Goal: Information Seeking & Learning: Find specific page/section

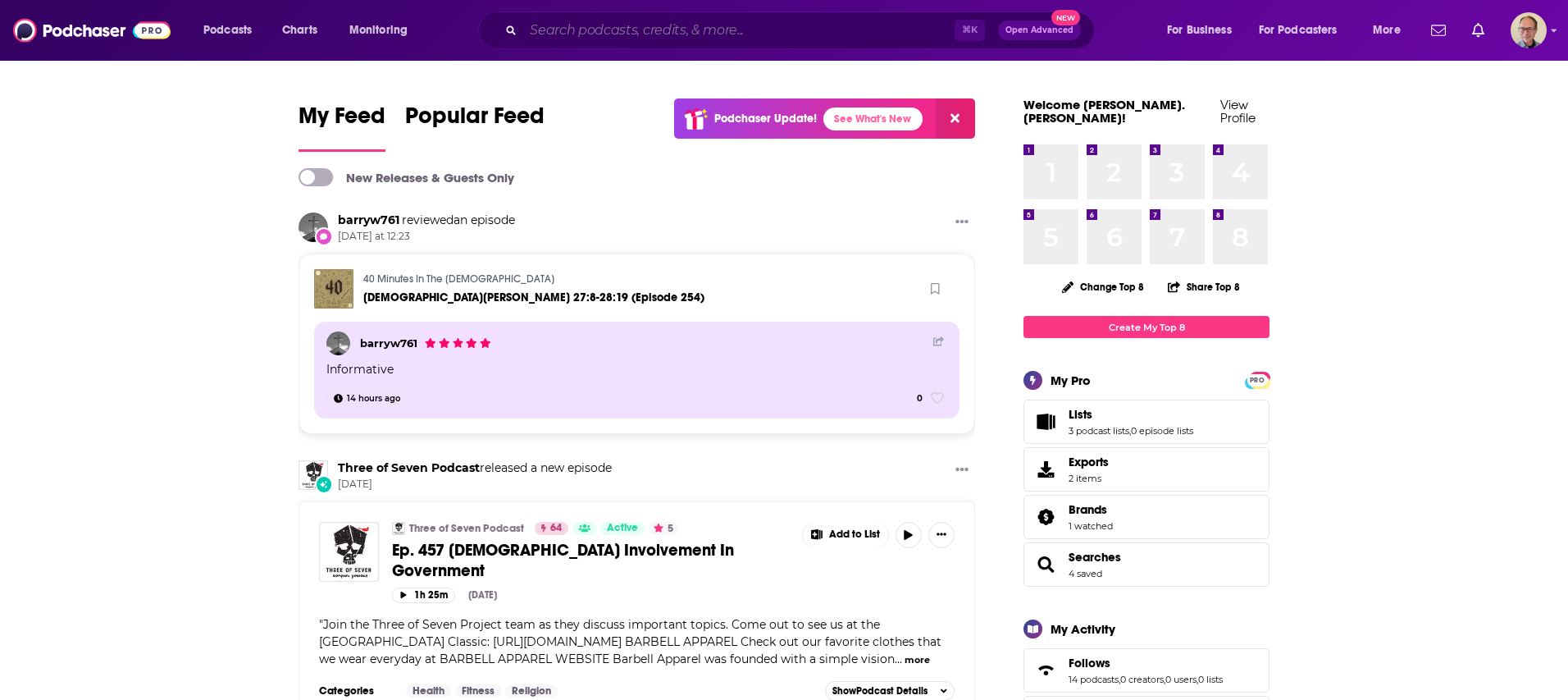
click at [572, 28] on input "Search podcasts, credits, & more..." at bounding box center [738, 30] width 432 height 26
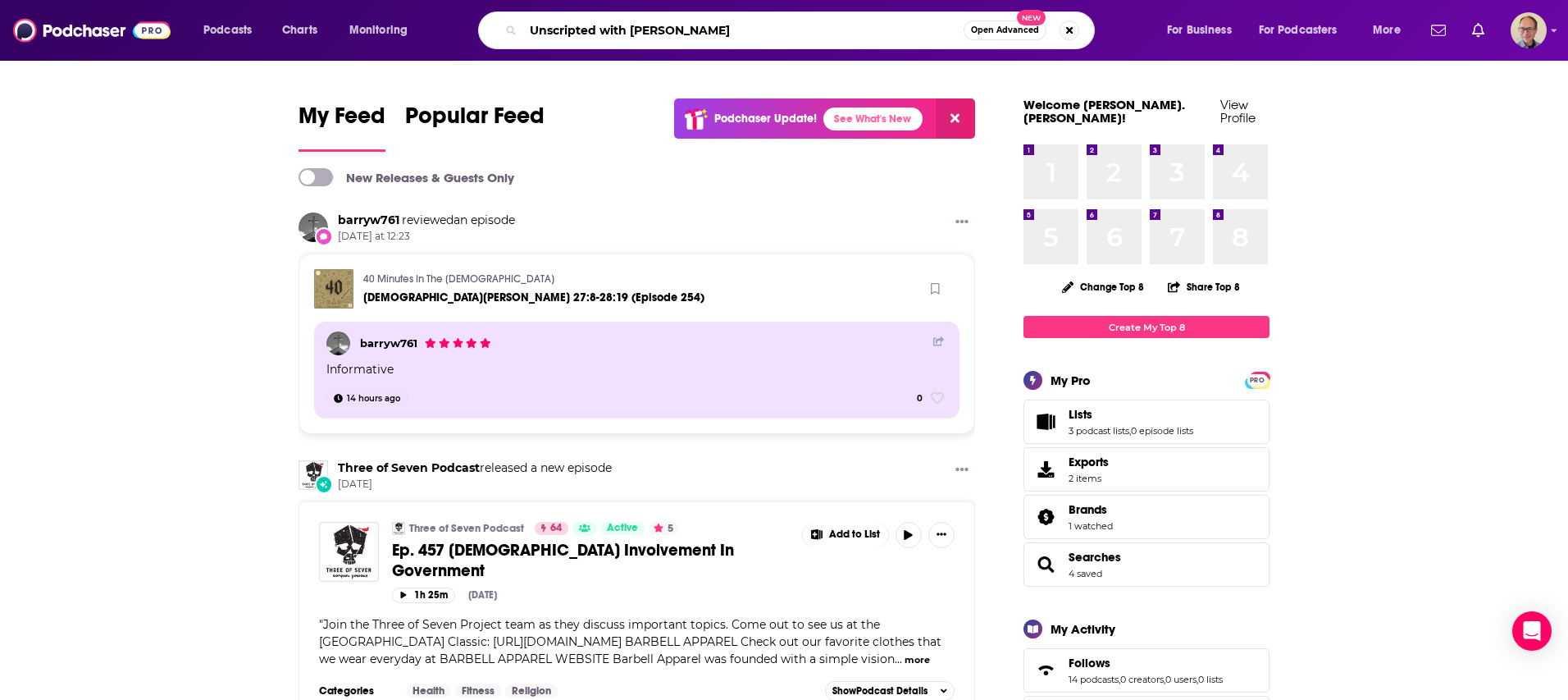
type input "Unscripted with [PERSON_NAME]"
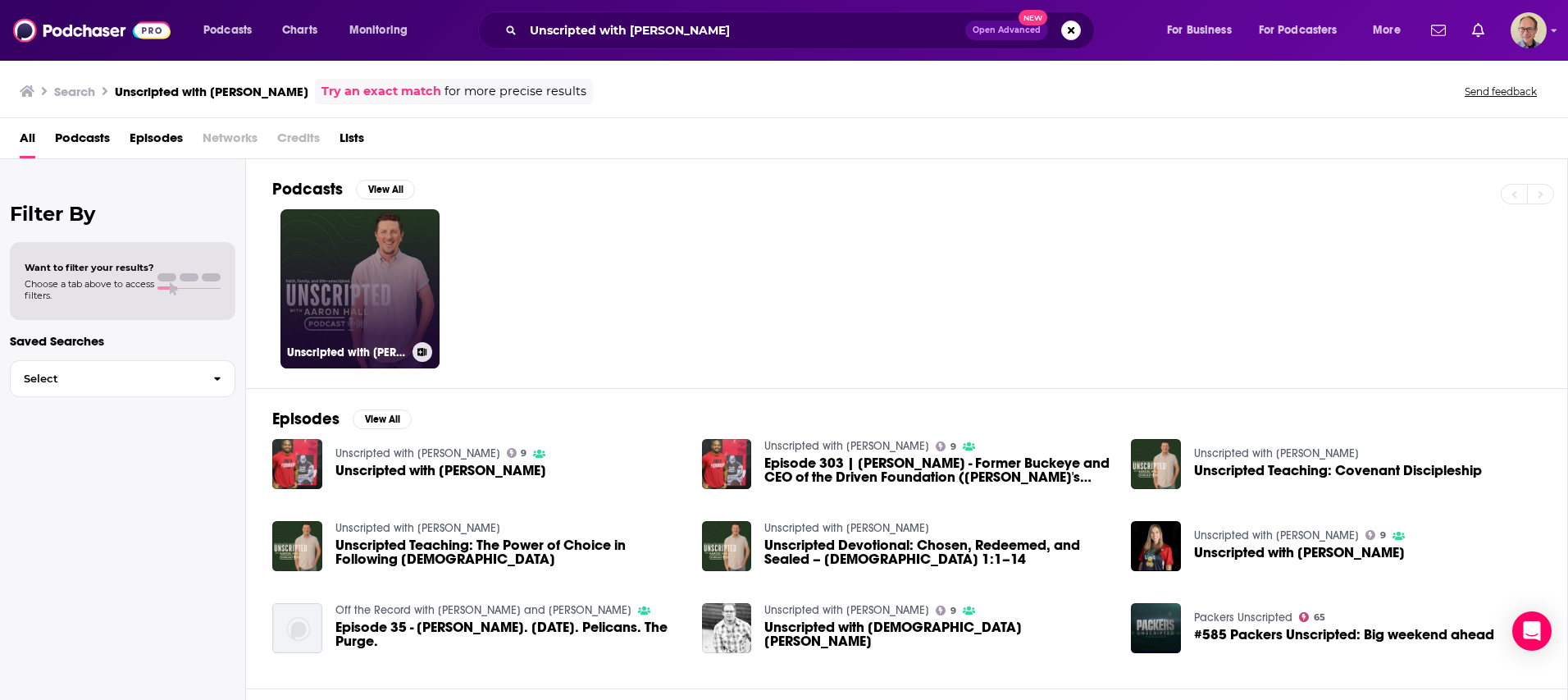
click at [371, 284] on link "Unscripted with [PERSON_NAME]" at bounding box center [360, 289] width 159 height 159
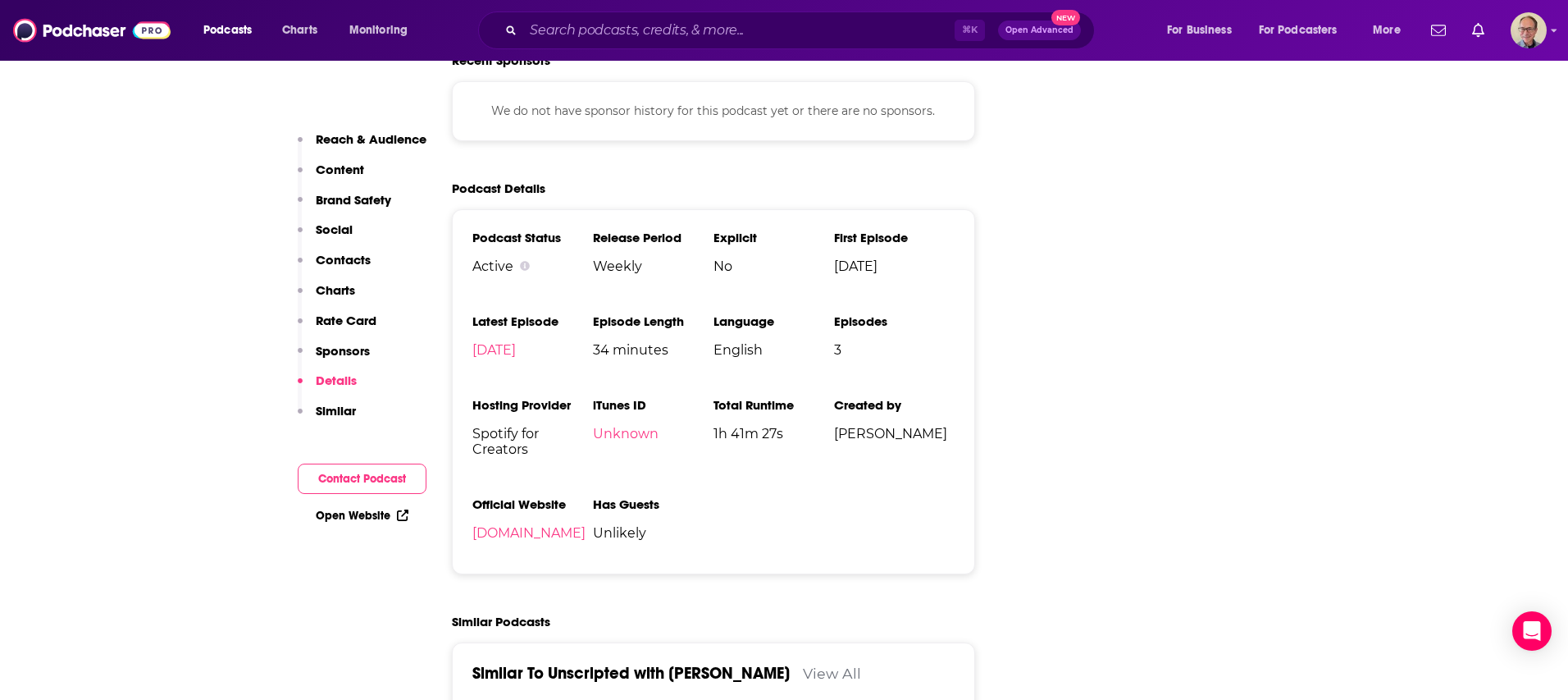
scroll to position [2024, 0]
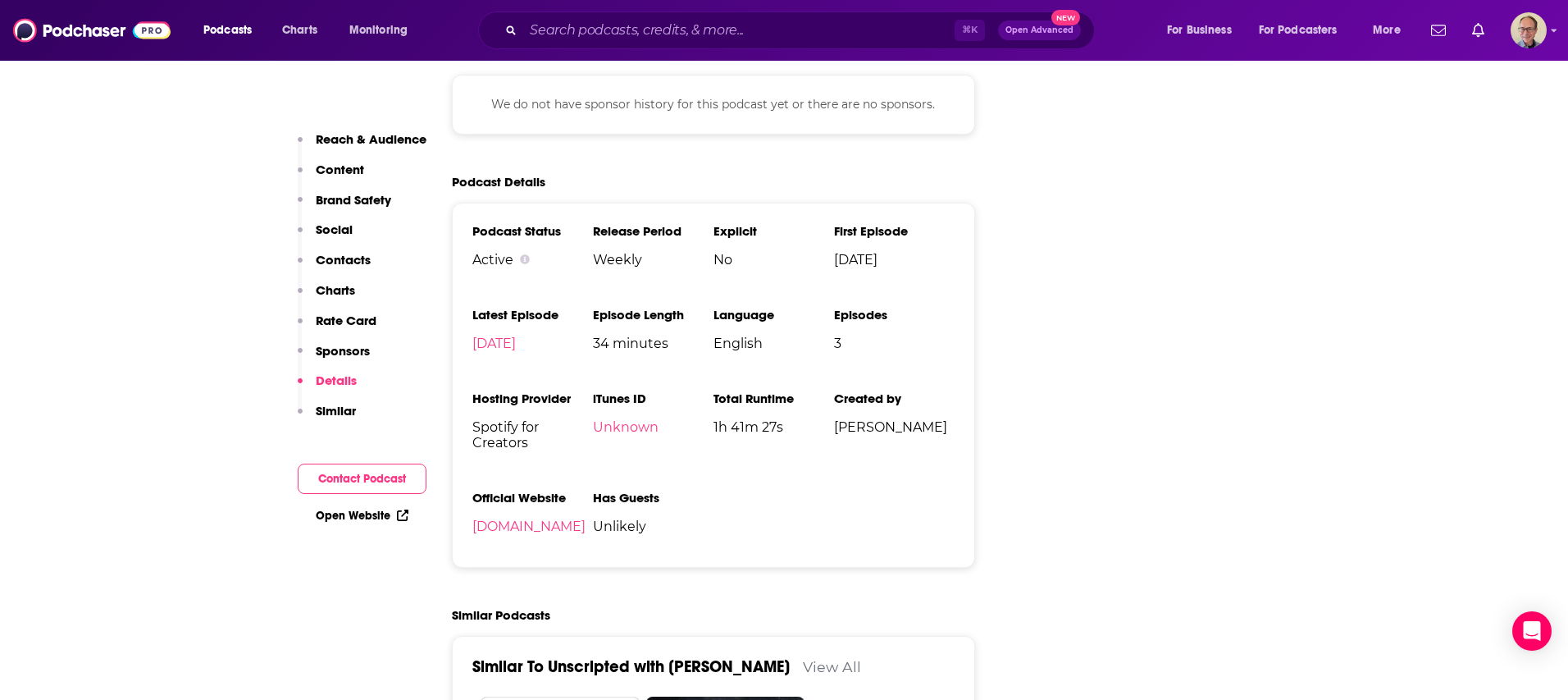
click at [369, 511] on link "Open Website" at bounding box center [361, 515] width 92 height 14
